Goal: Task Accomplishment & Management: Manage account settings

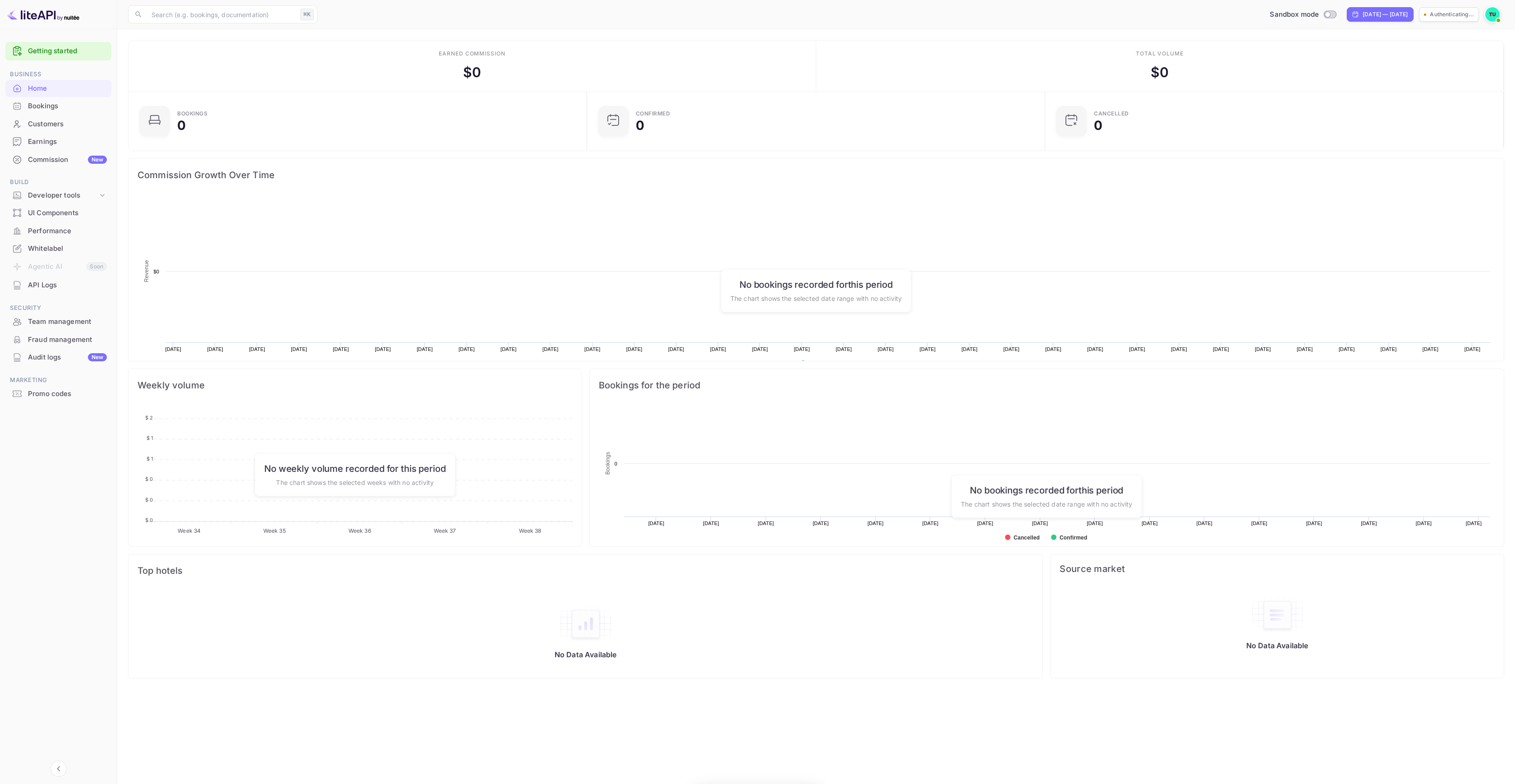
scroll to position [140, 446]
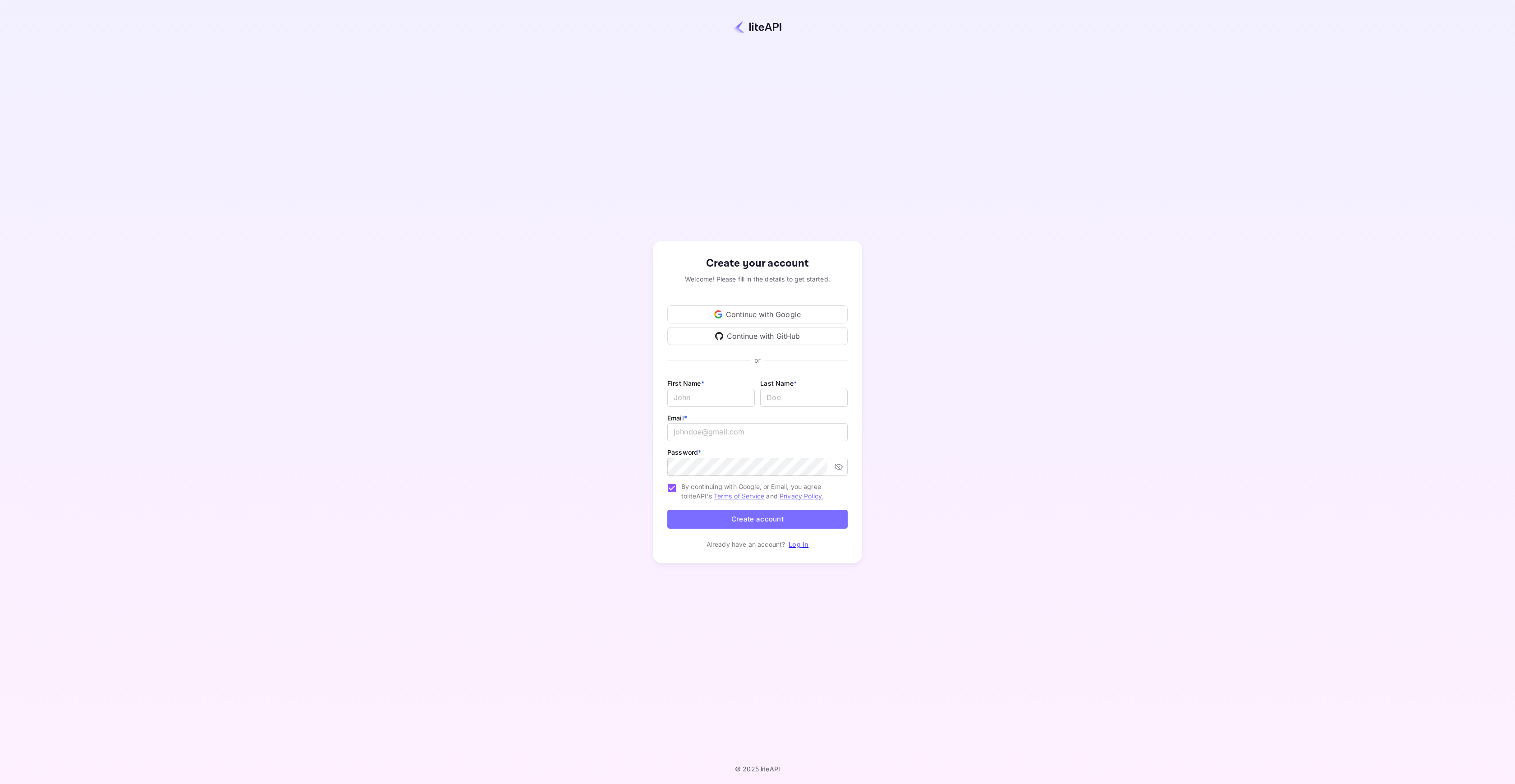
click at [732, 315] on div "Continue with Google" at bounding box center [758, 314] width 181 height 18
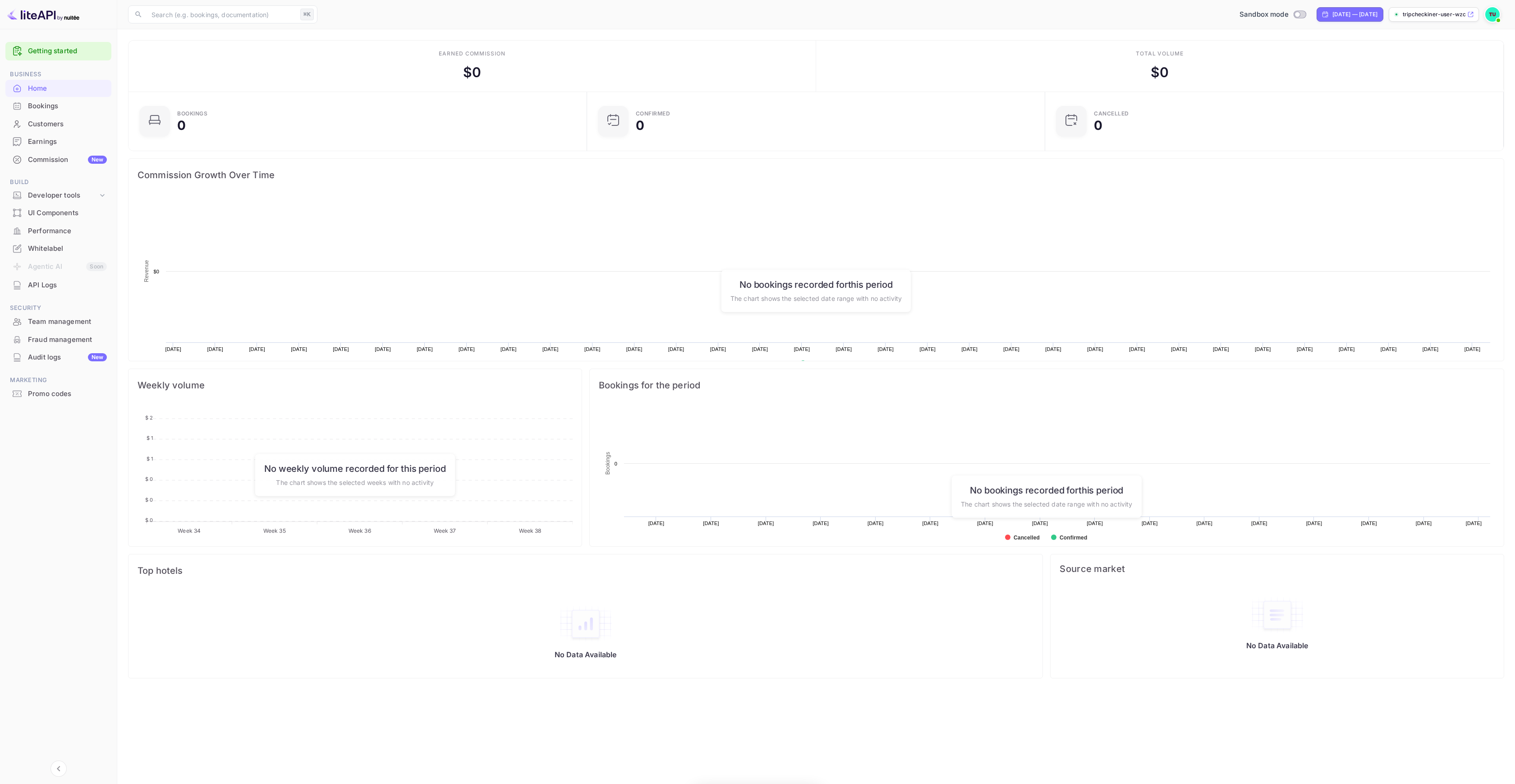
scroll to position [140, 446]
click at [1489, 12] on img at bounding box center [1492, 14] width 15 height 15
click at [75, 463] on div at bounding box center [758, 392] width 1515 height 784
click at [45, 251] on div "Whitelabel" at bounding box center [67, 249] width 79 height 11
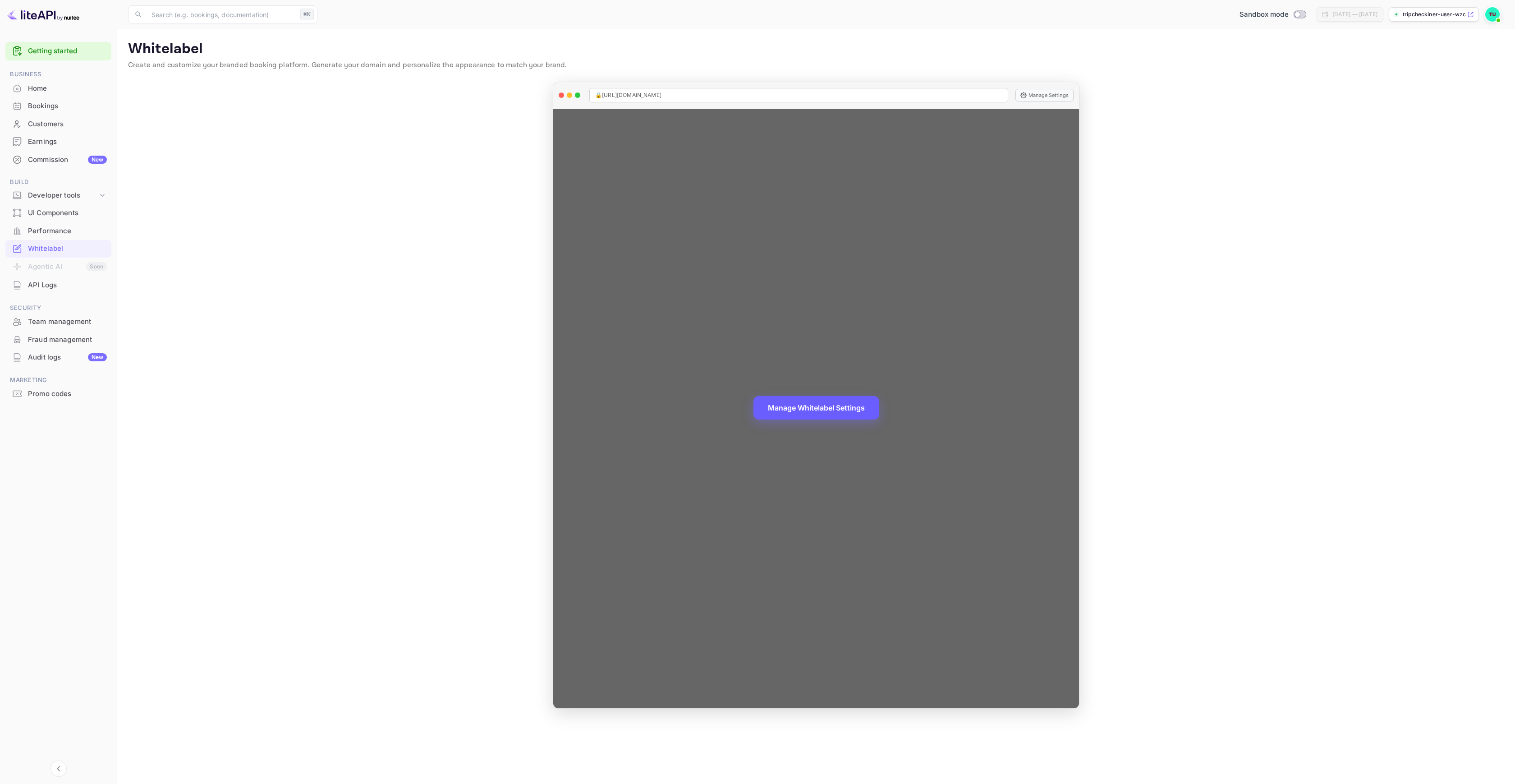
click at [842, 408] on button "Manage Whitelabel Settings" at bounding box center [816, 408] width 126 height 24
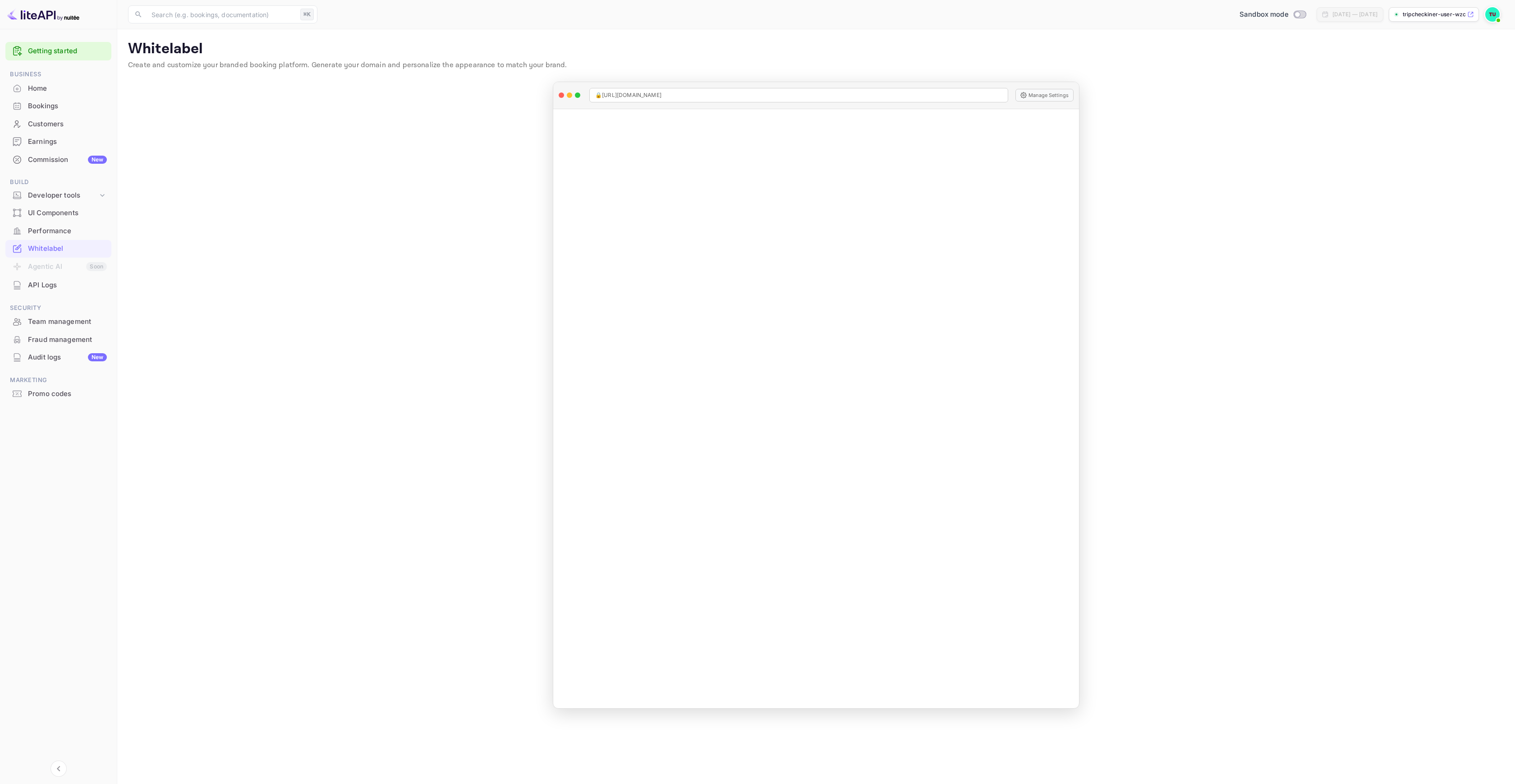
click at [1206, 157] on main "Whitelabel Create and customize your branded booking platform. Generate your do…" at bounding box center [815, 407] width 1398 height 755
click at [72, 24] on div at bounding box center [58, 15] width 117 height 29
click at [72, 19] on img at bounding box center [42, 14] width 72 height 15
click at [50, 13] on img at bounding box center [42, 14] width 72 height 15
click at [1497, 17] on span at bounding box center [1498, 20] width 9 height 9
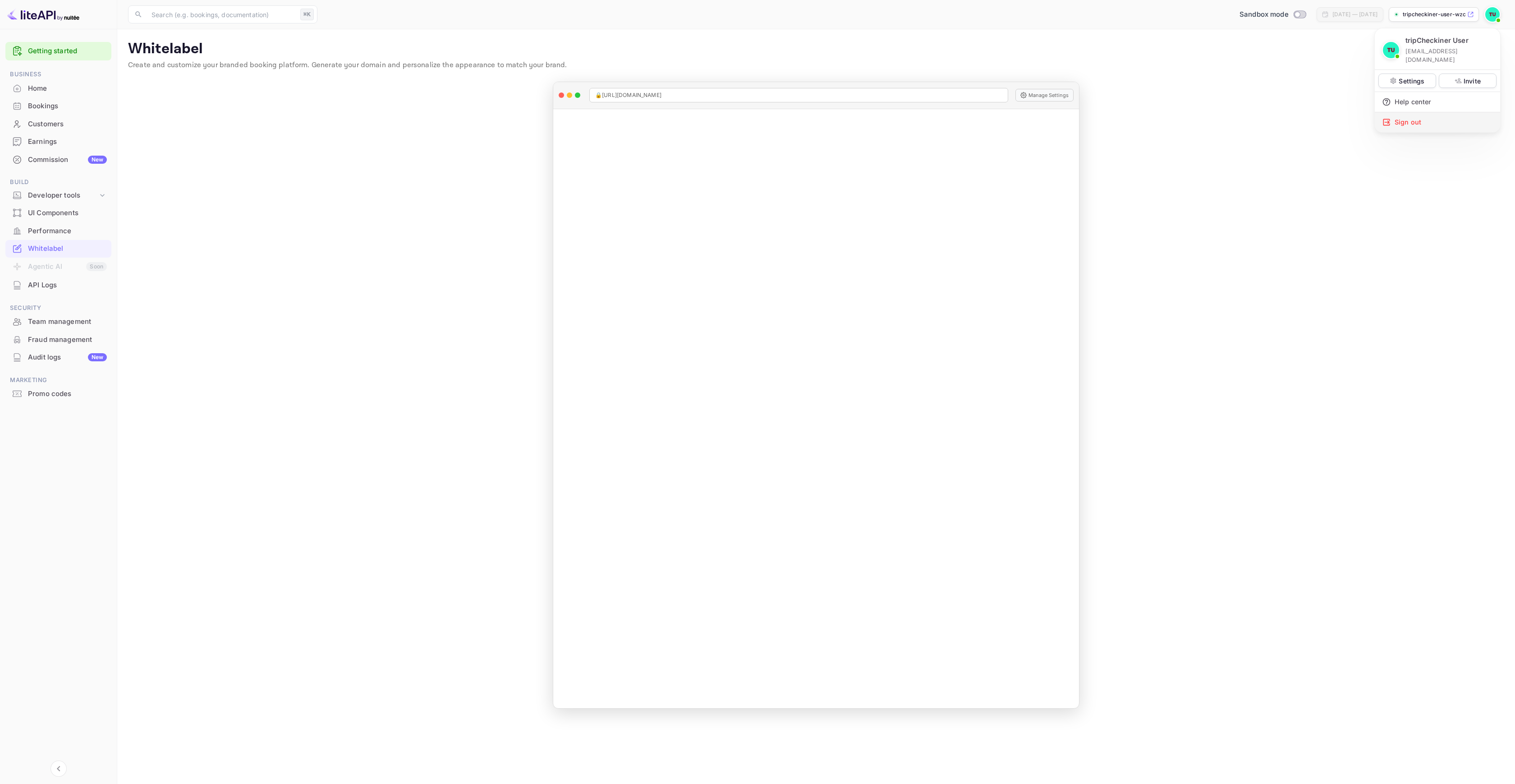
click at [1438, 112] on div "Sign out" at bounding box center [1438, 122] width 126 height 20
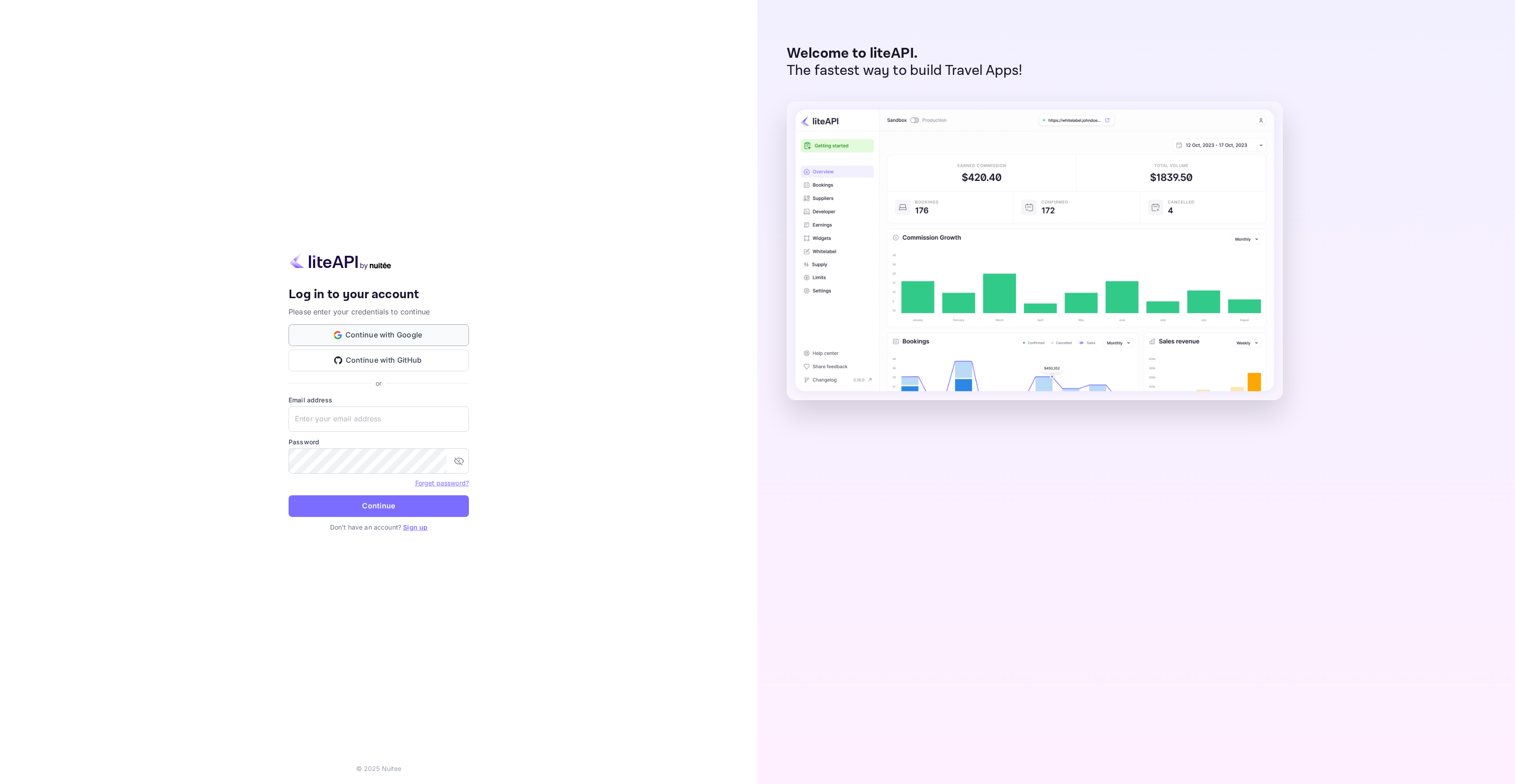
click at [377, 336] on button "Continue with Google" at bounding box center [379, 335] width 181 height 22
